Goal: Obtain resource: Download file/media

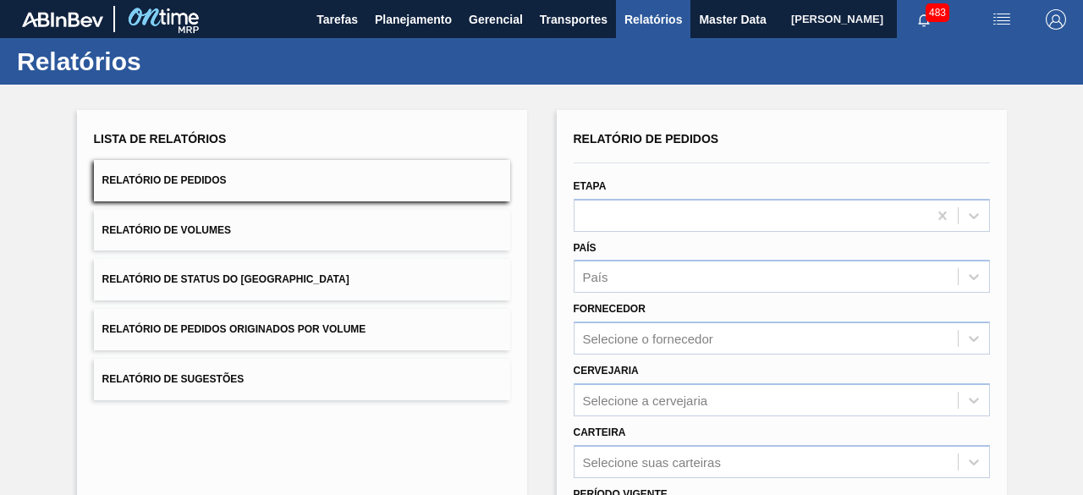
click at [260, 189] on button "Relatório de Pedidos" at bounding box center [302, 180] width 416 height 41
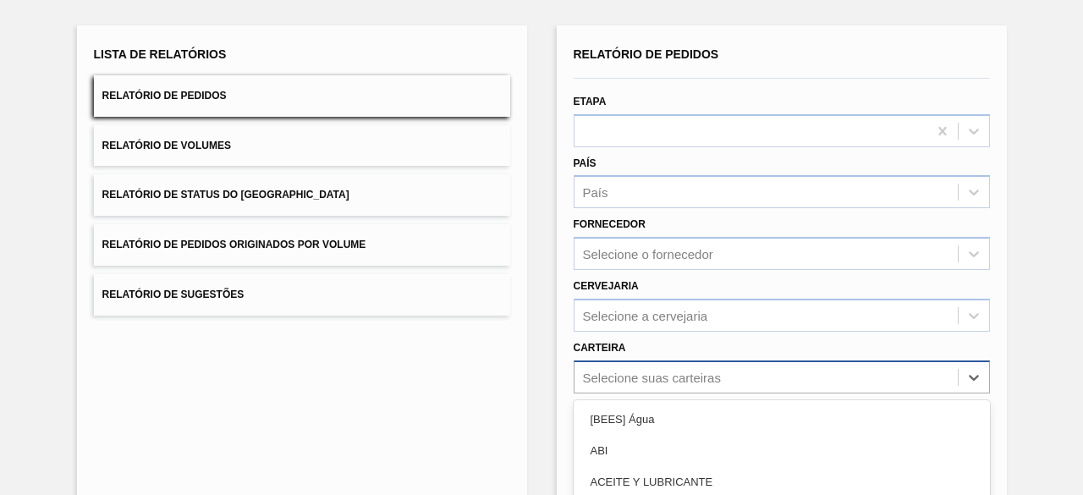
scroll to position [249, 0]
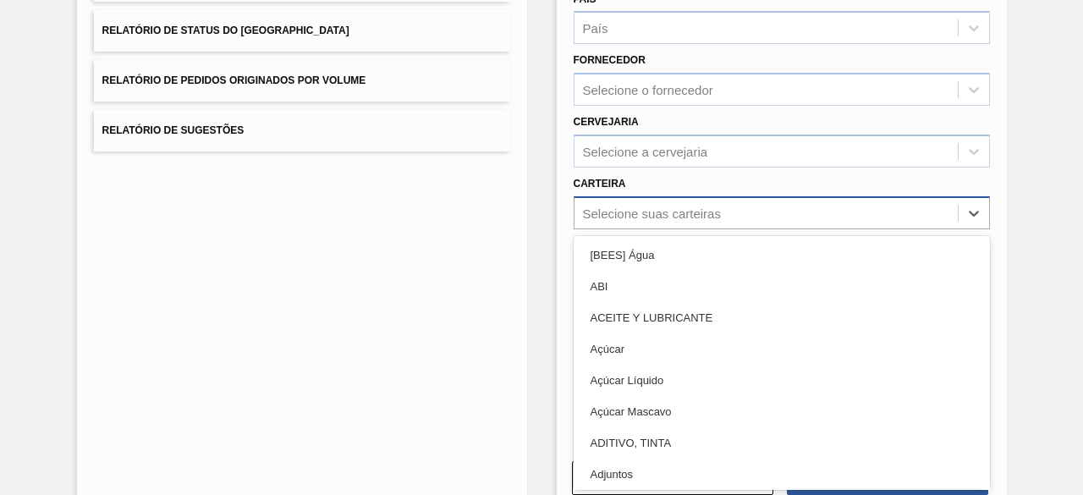
click at [694, 229] on div "option Açúcar Líquido focused, 5 of 101. 101 results available. Use Up and Down…" at bounding box center [781, 212] width 416 height 33
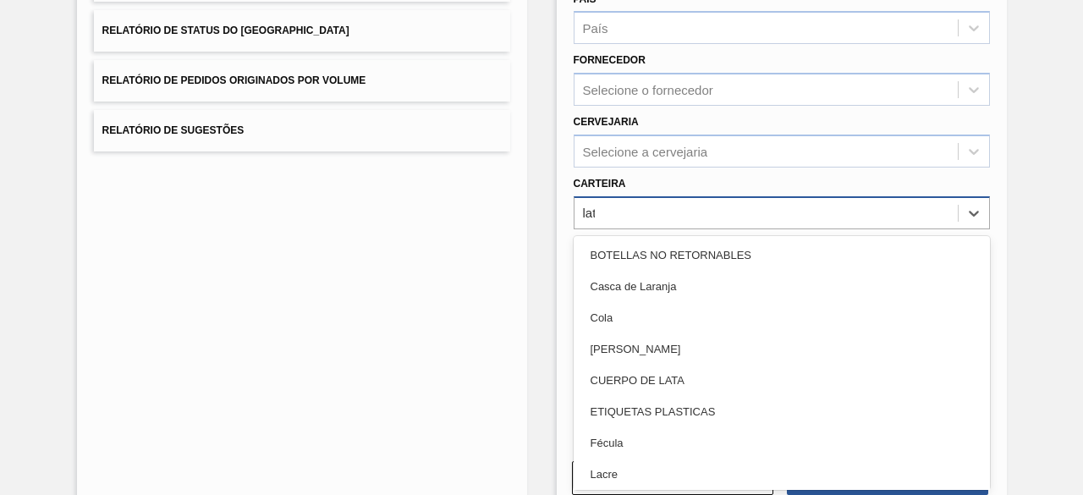
type input "lata"
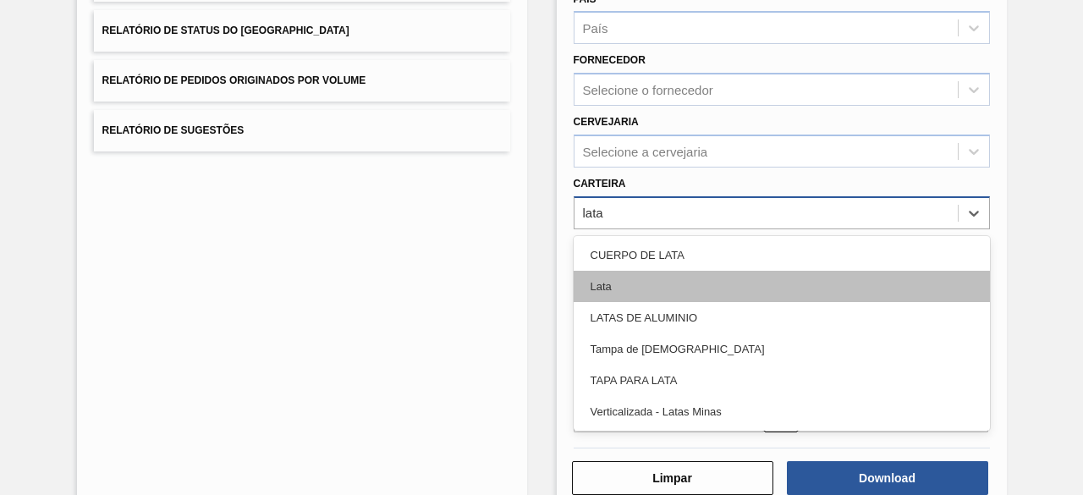
click at [696, 288] on div "Lata" at bounding box center [781, 286] width 416 height 31
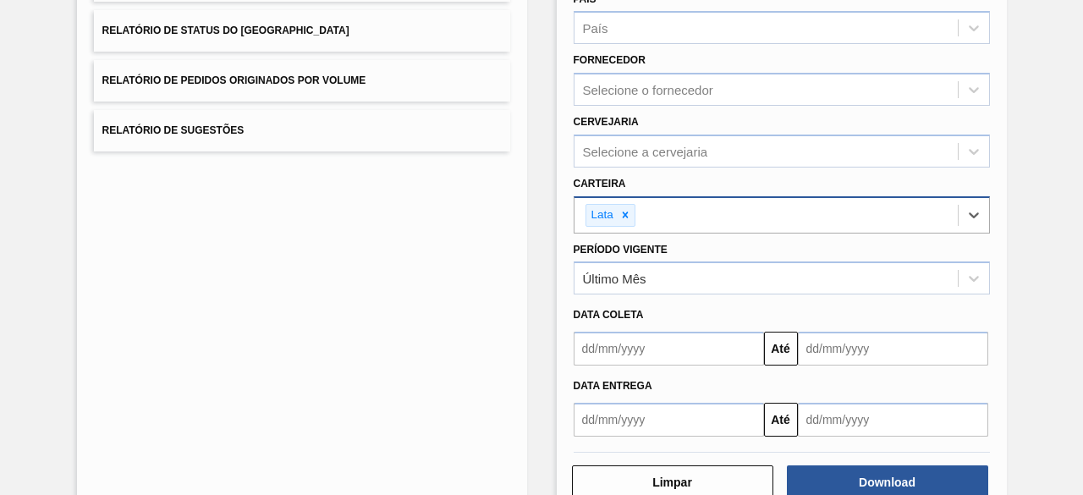
click at [692, 343] on input "text" at bounding box center [668, 349] width 190 height 34
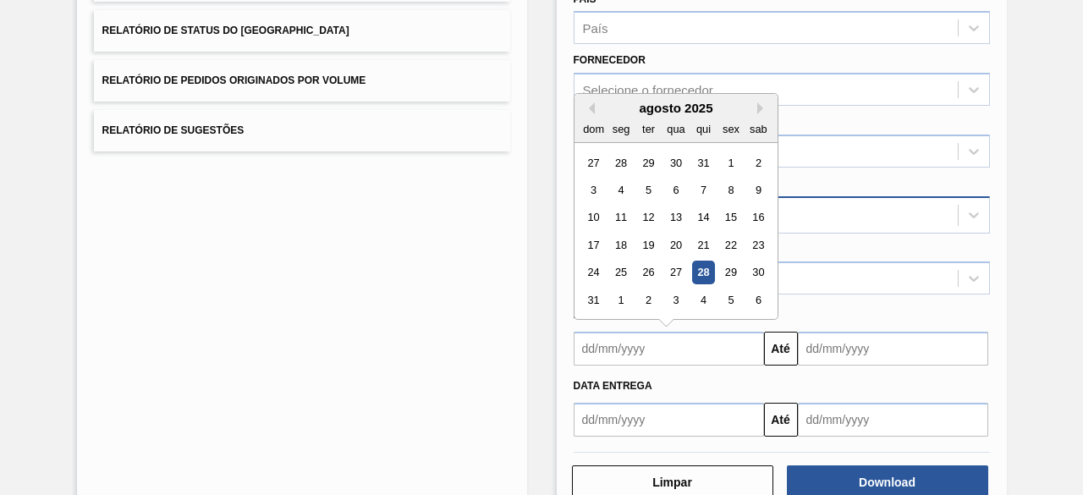
click at [705, 269] on div "28" at bounding box center [702, 272] width 23 height 23
type input "[DATE]"
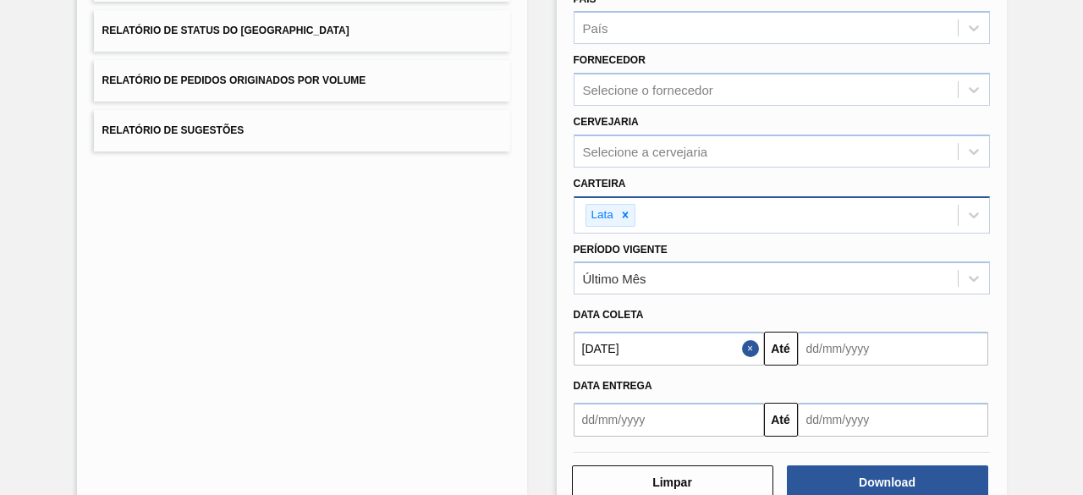
click at [826, 348] on input "text" at bounding box center [893, 349] width 190 height 34
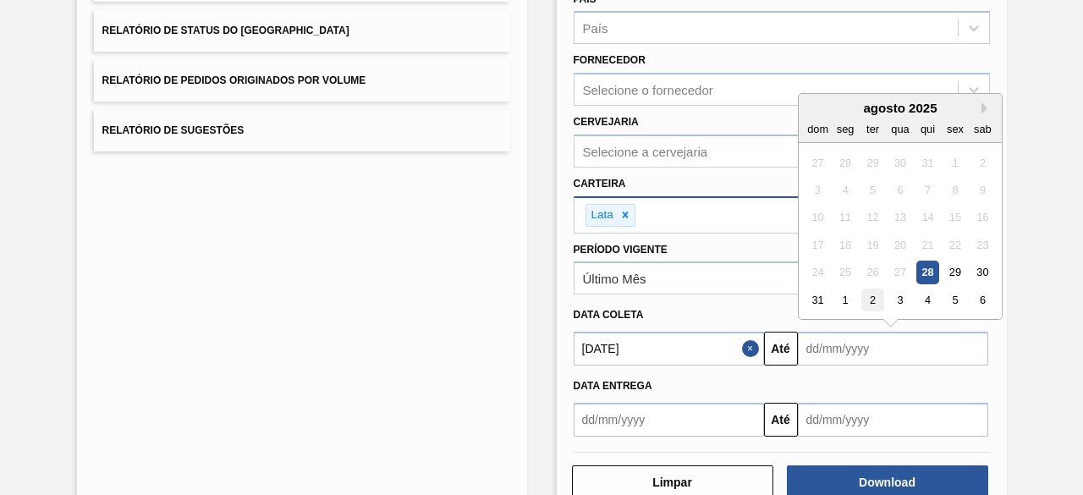
click at [876, 299] on div "2" at bounding box center [871, 299] width 23 height 23
type input "[DATE]"
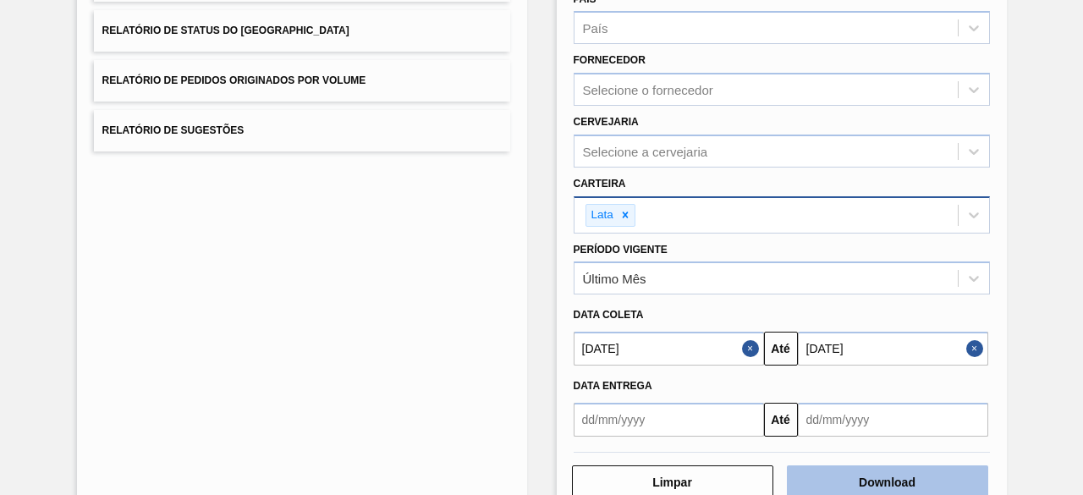
click at [910, 482] on button "Download" at bounding box center [887, 482] width 201 height 34
